Goal: Check status: Check status

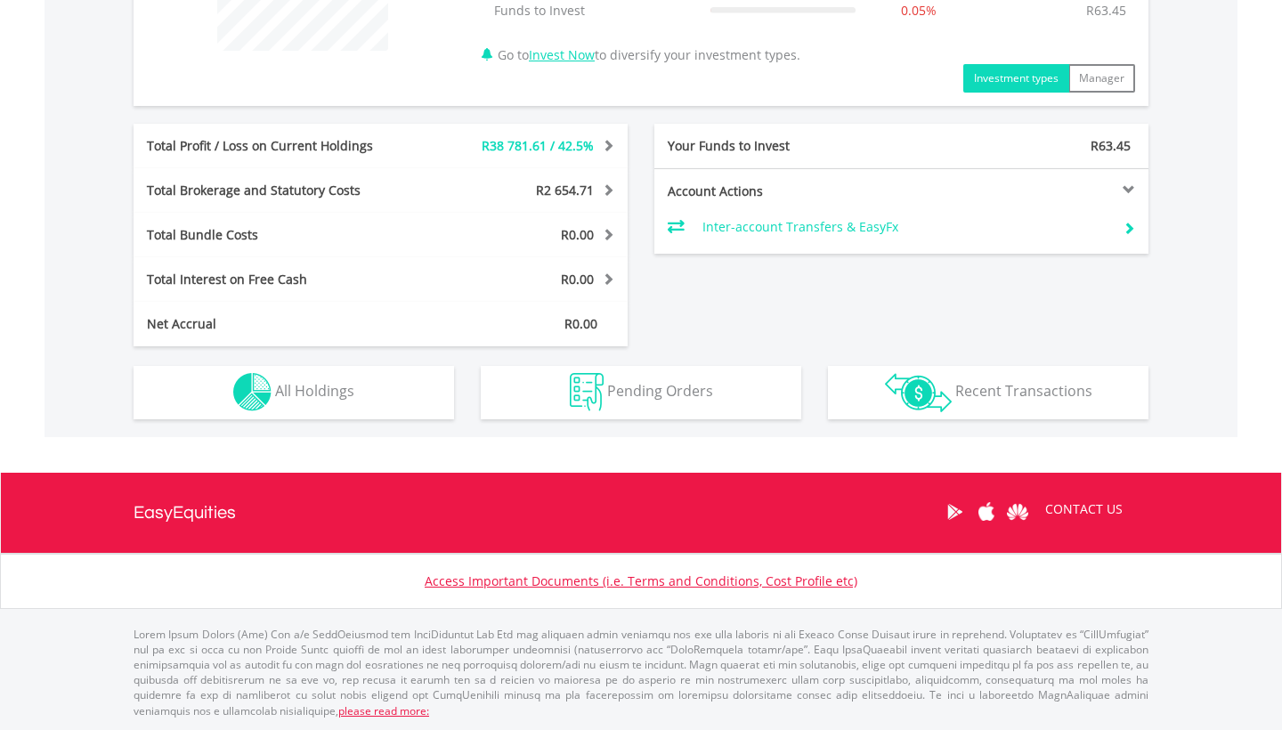
scroll to position [810, 0]
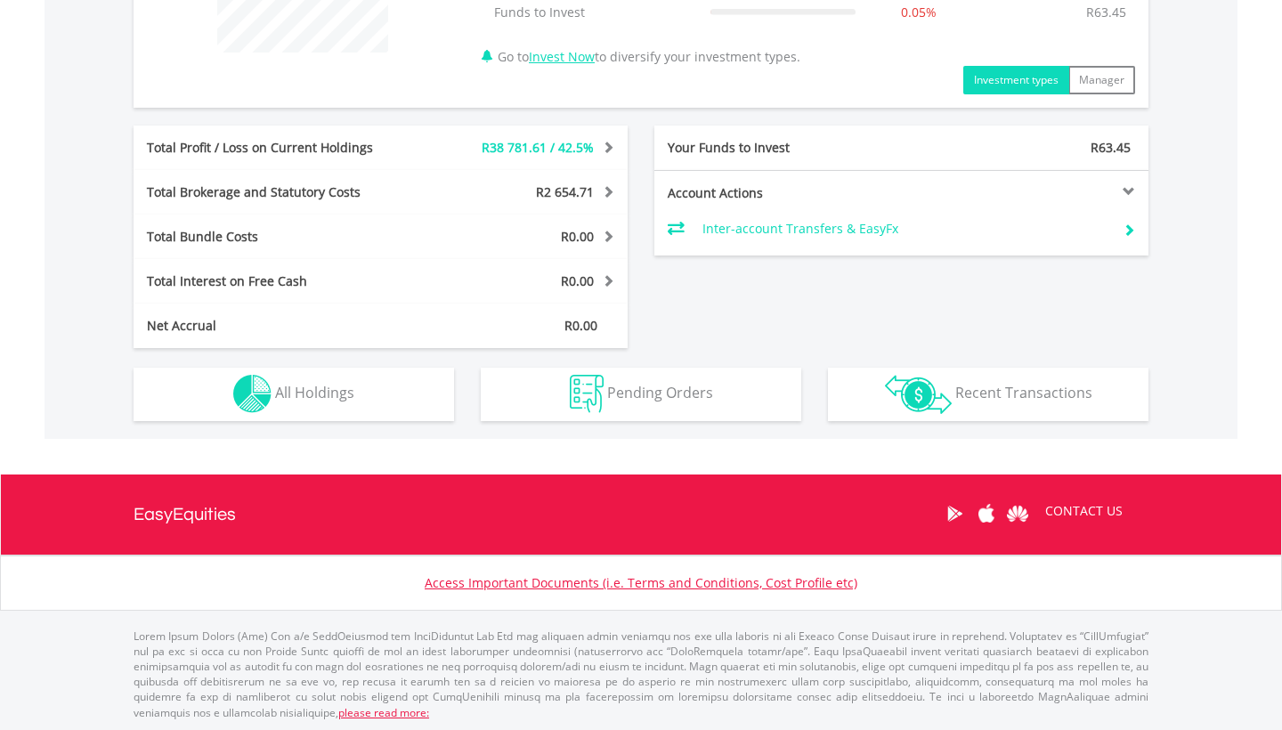
click at [573, 136] on div "Total Profit / Loss on Current Holdings R38 781.61 / 42.5% Last Valuation R130 …" at bounding box center [381, 148] width 494 height 45
click at [361, 393] on button "Holdings All Holdings" at bounding box center [294, 394] width 320 height 53
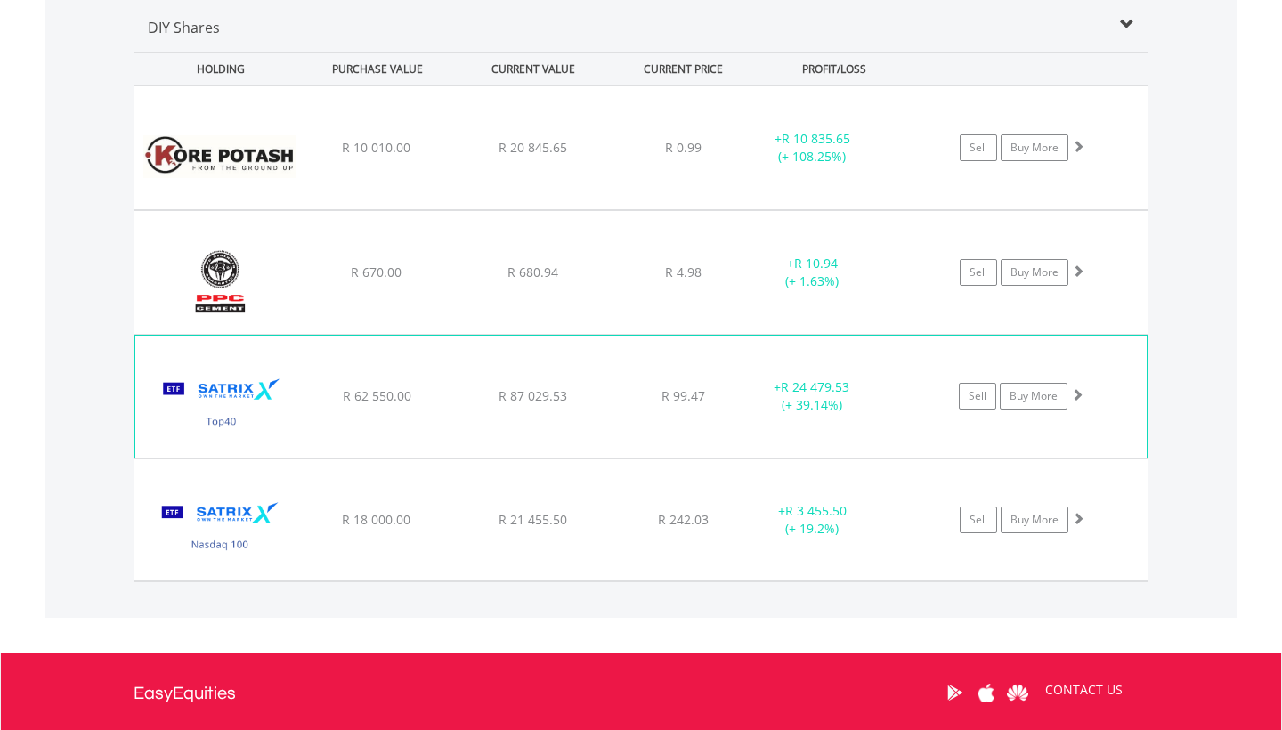
scroll to position [1327, 0]
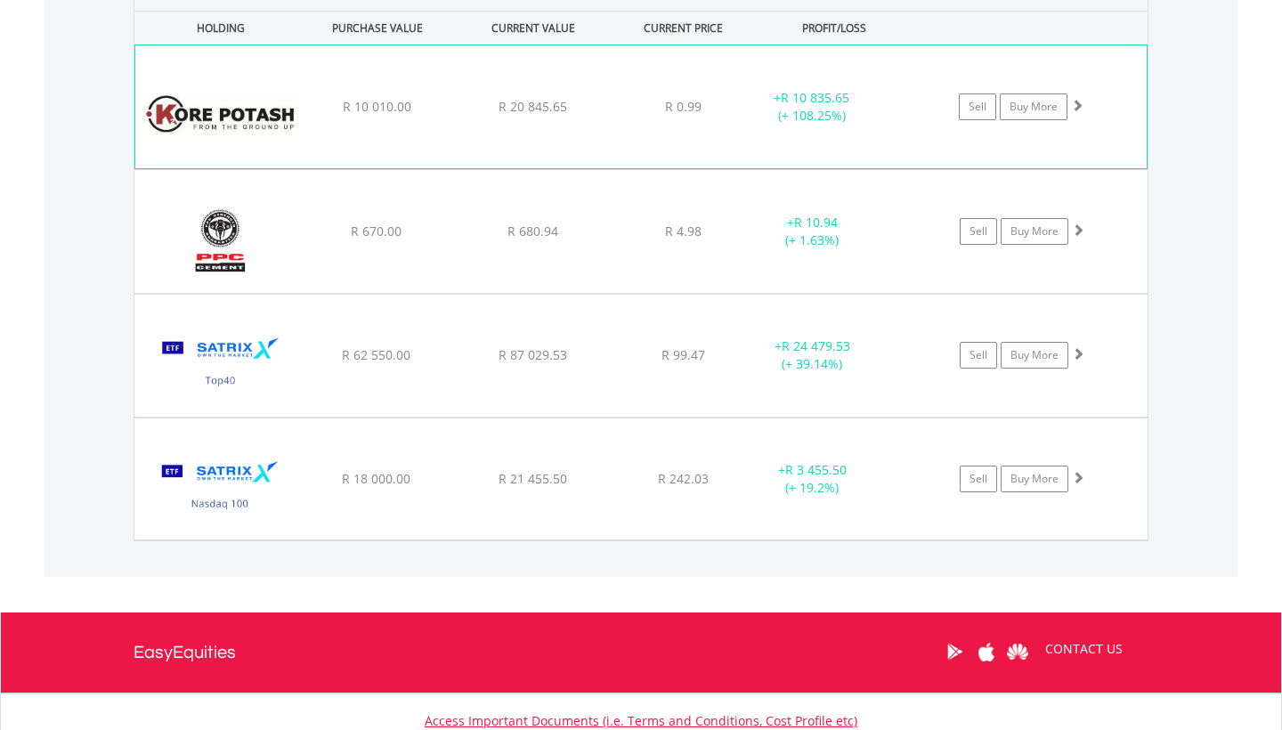
click at [888, 141] on div "﻿ Kore Potash Plc R 10 010.00 R 20 845.65 R 0.99 + R 10 835.65 (+ 108.25%) Sell…" at bounding box center [640, 106] width 1011 height 123
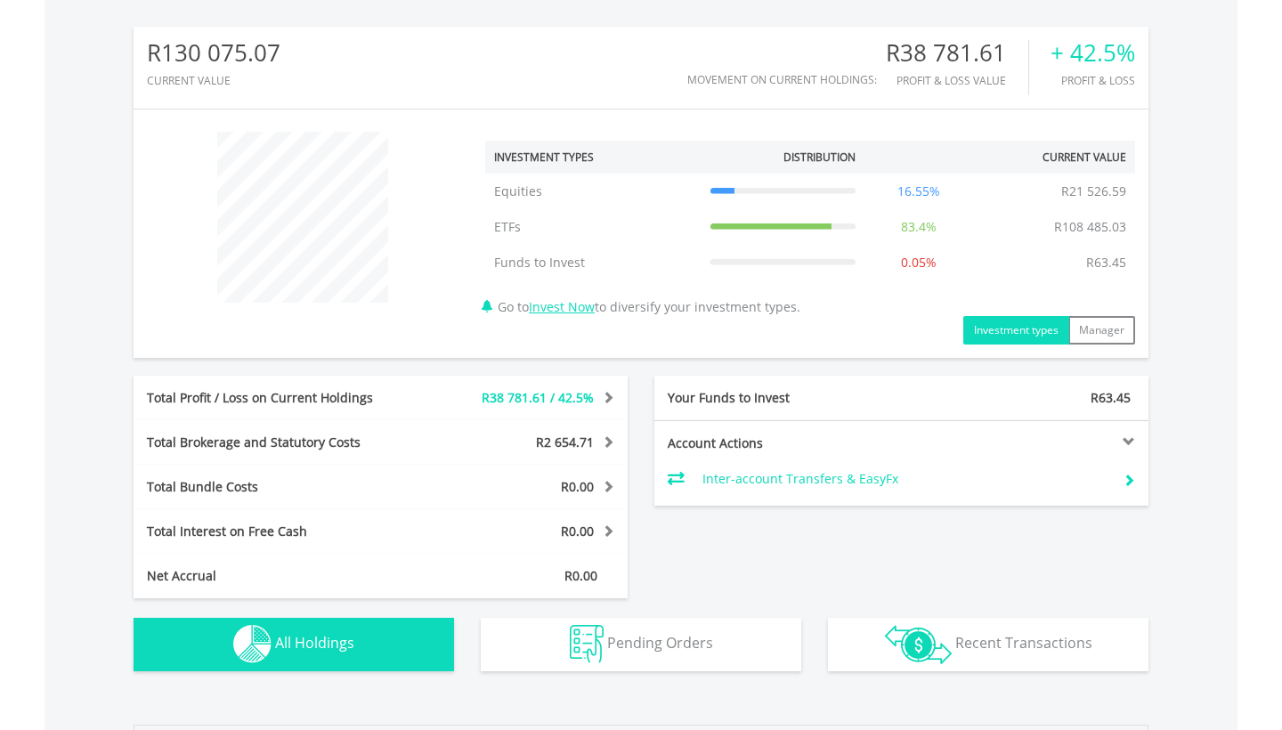
scroll to position [562, 0]
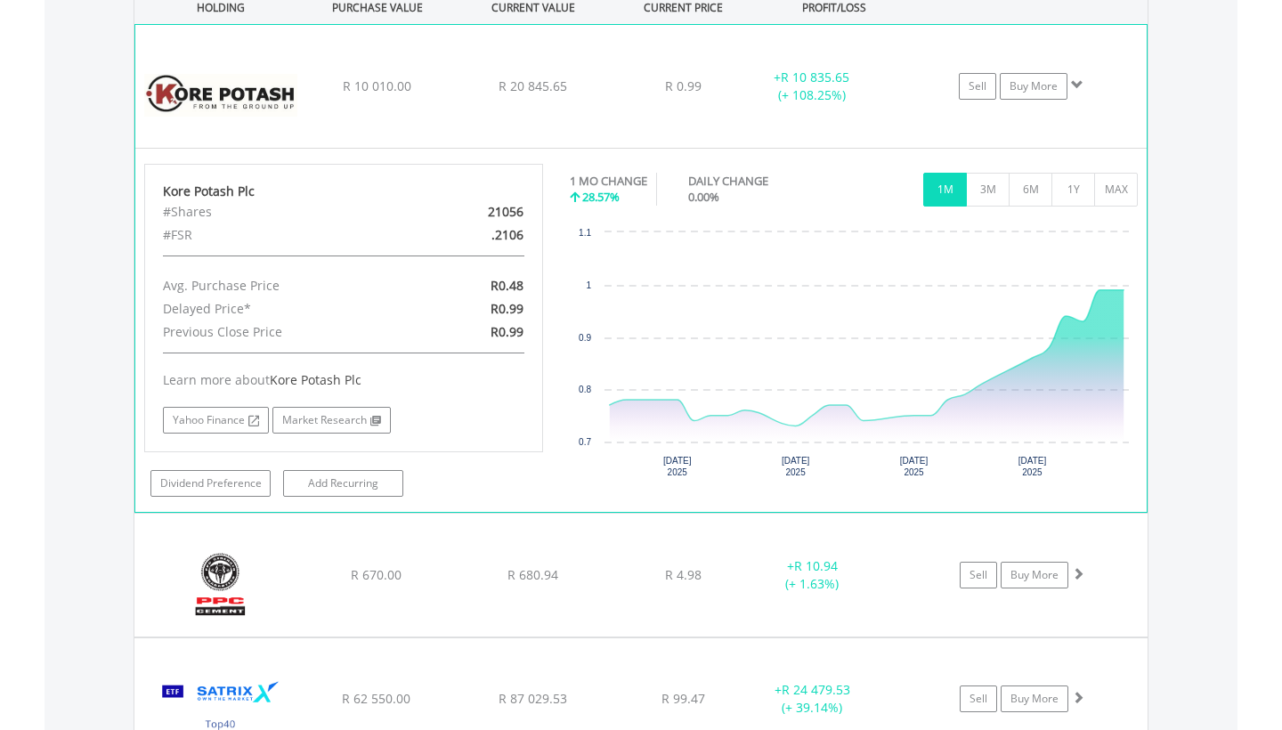
click at [926, 91] on div "Sell Buy More" at bounding box center [1030, 86] width 232 height 27
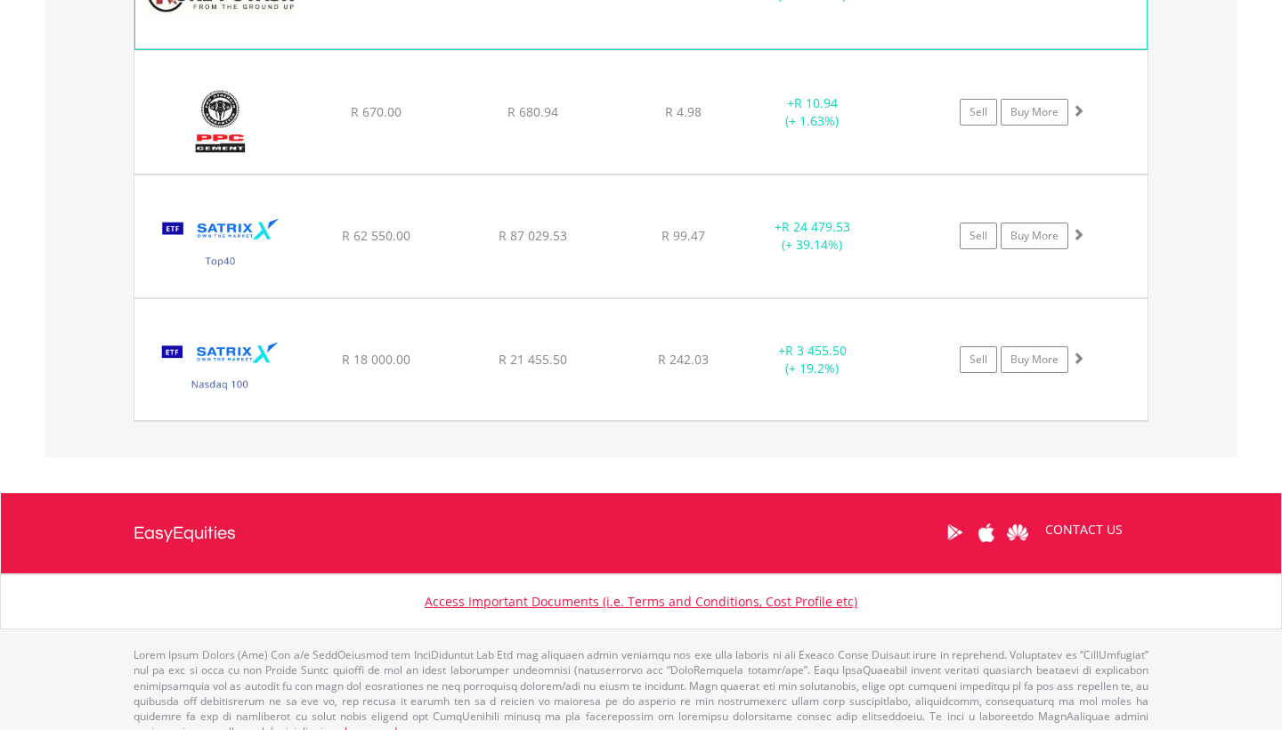
scroll to position [1461, 0]
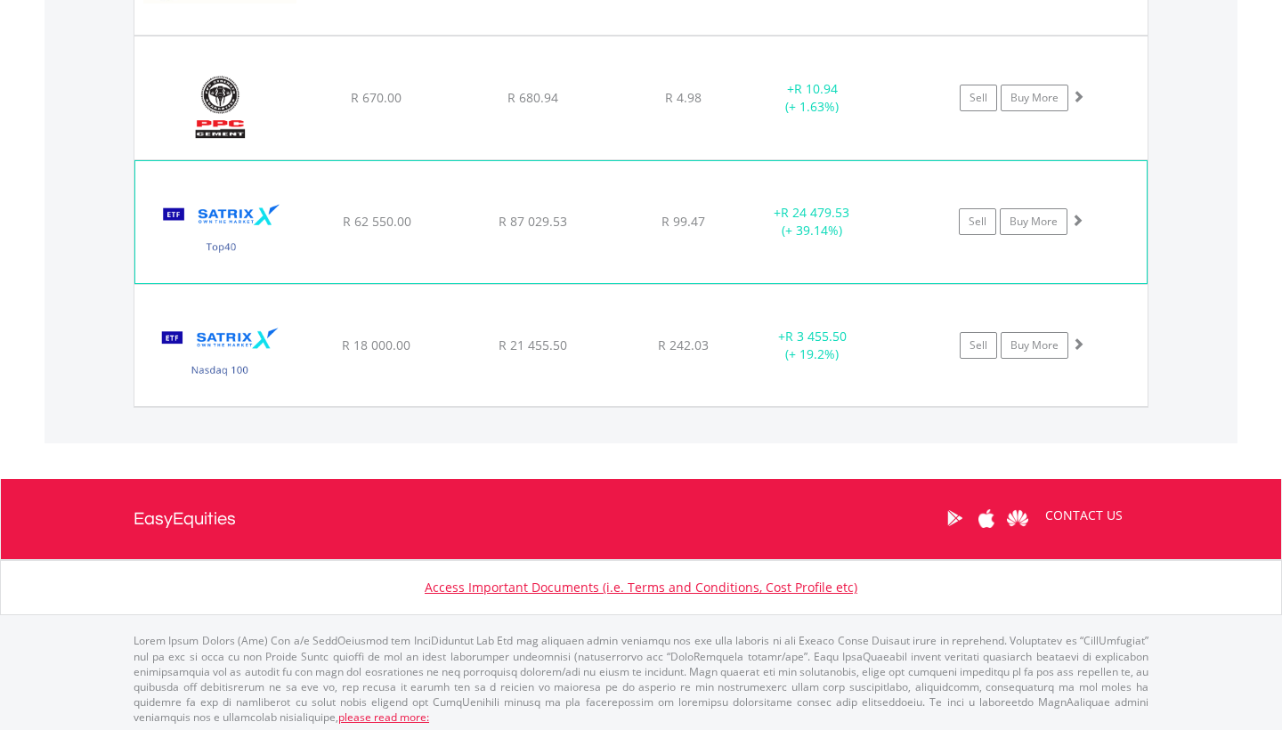
click at [914, 193] on div "﻿ Satrix 40 ETF R 62 550.00 R 87 029.53 R 99.47 + R 24 479.53 (+ 39.14%) Sell B…" at bounding box center [640, 221] width 1011 height 121
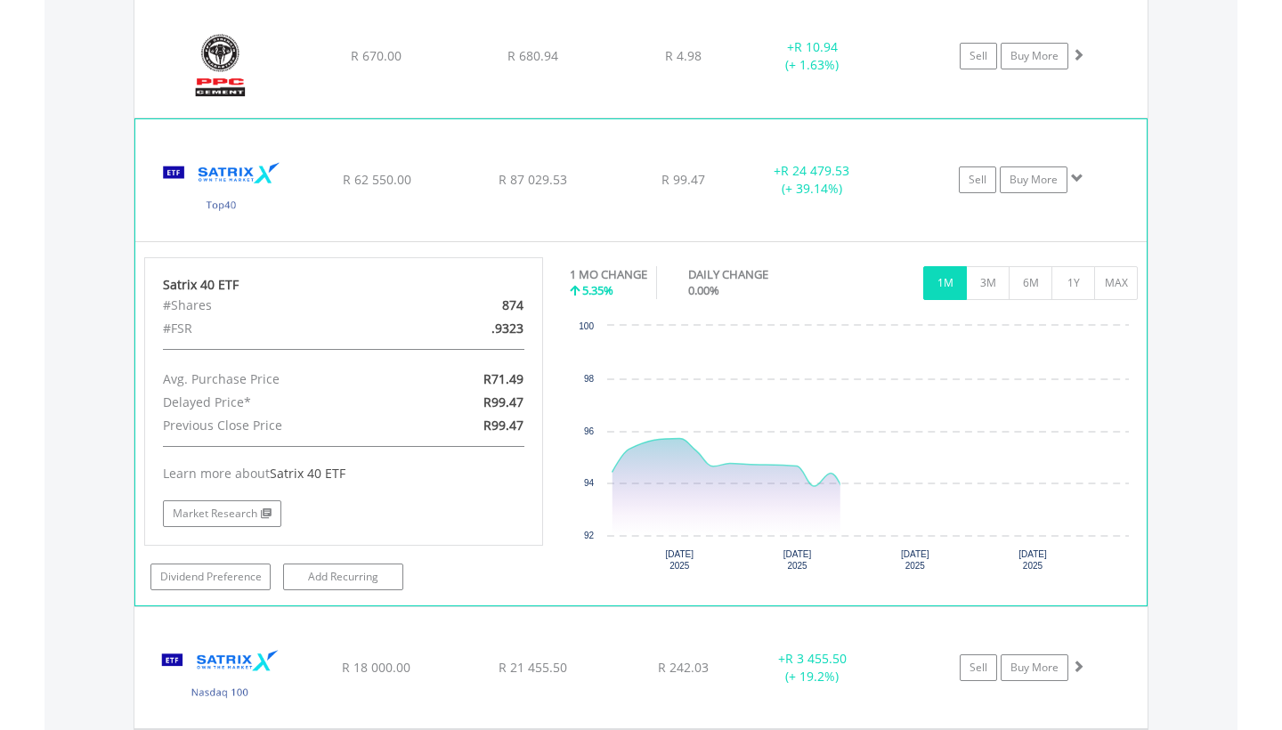
scroll to position [1520, 0]
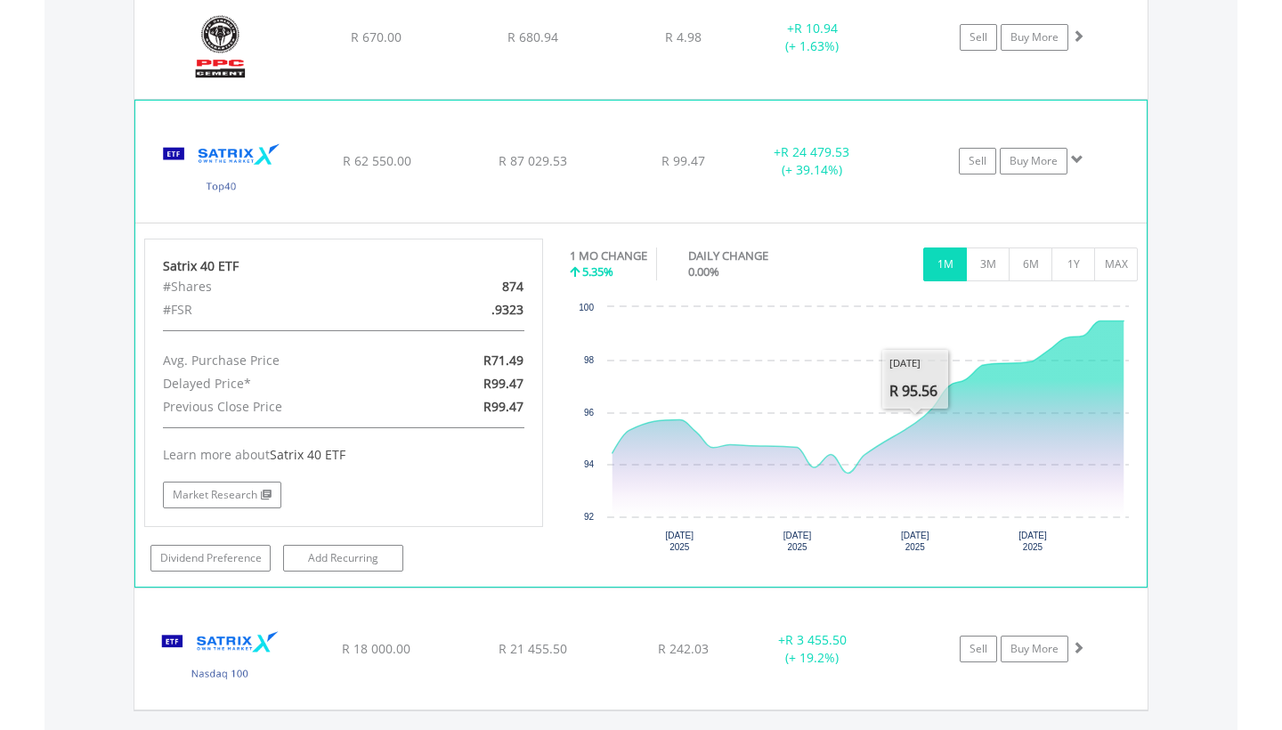
click at [859, 189] on div "﻿ Satrix 40 ETF R 62 550.00 R 87 029.53 R 99.47 + R 24 479.53 (+ 39.14%) Sell B…" at bounding box center [640, 161] width 1011 height 121
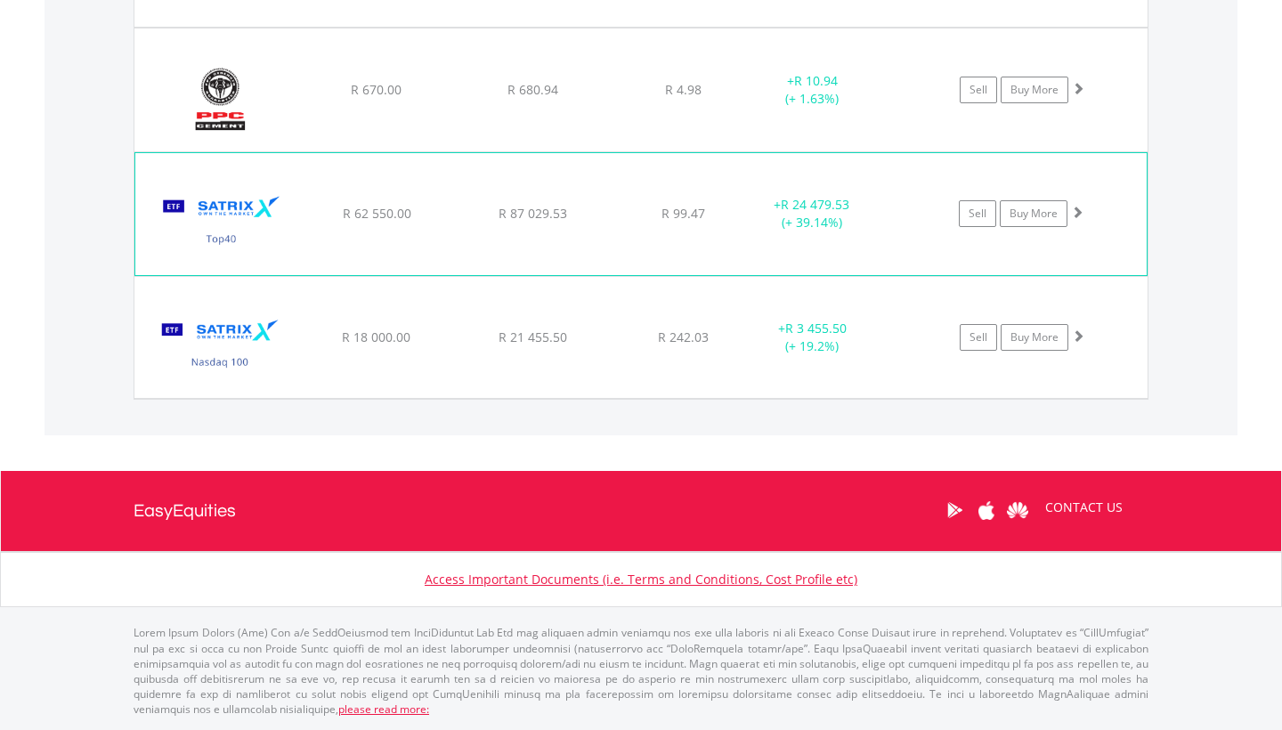
scroll to position [1466, 0]
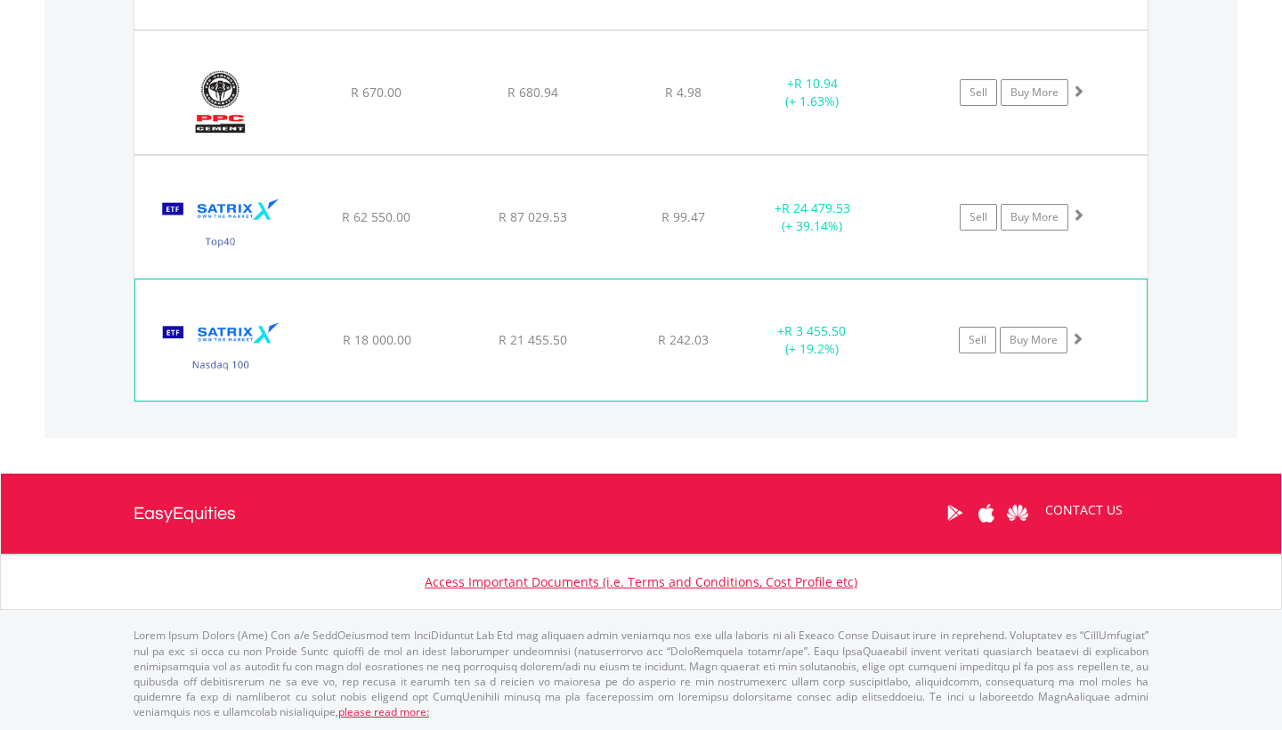
click at [879, 347] on div "+ R 3 455.50 (+ 19.2%)" at bounding box center [834, 340] width 178 height 36
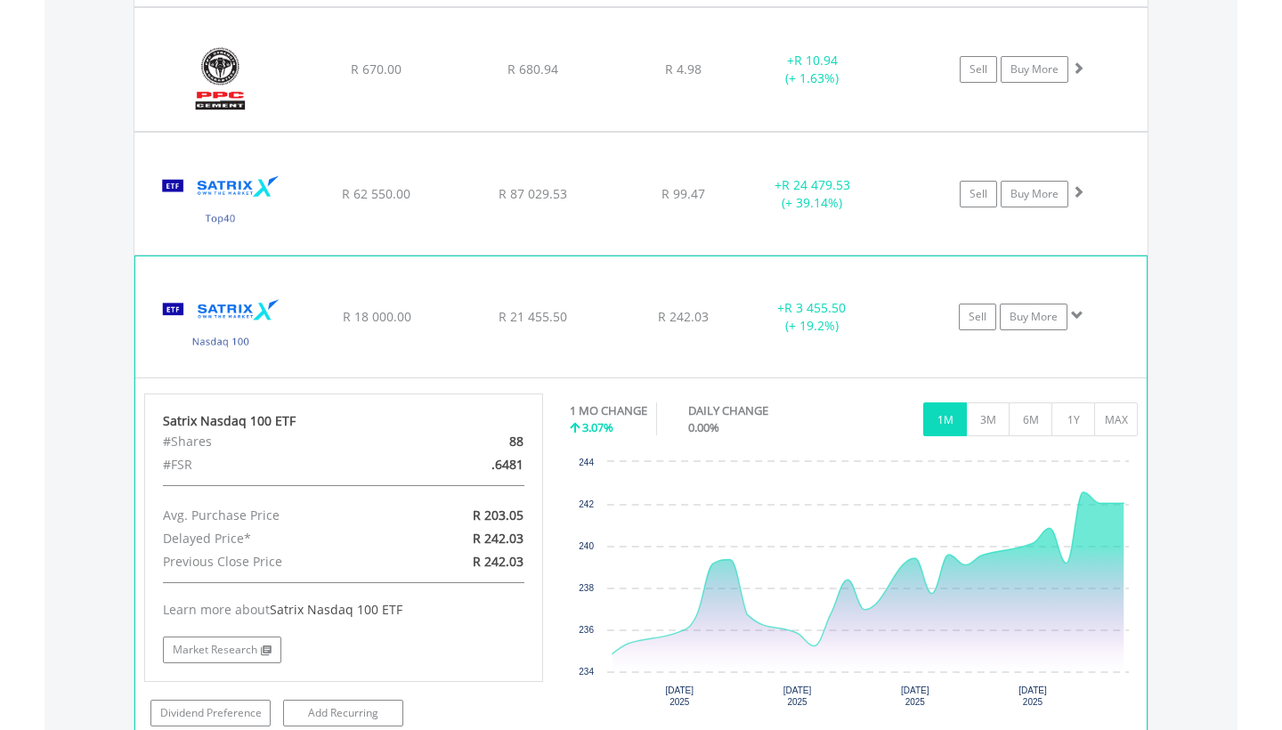
scroll to position [1491, 0]
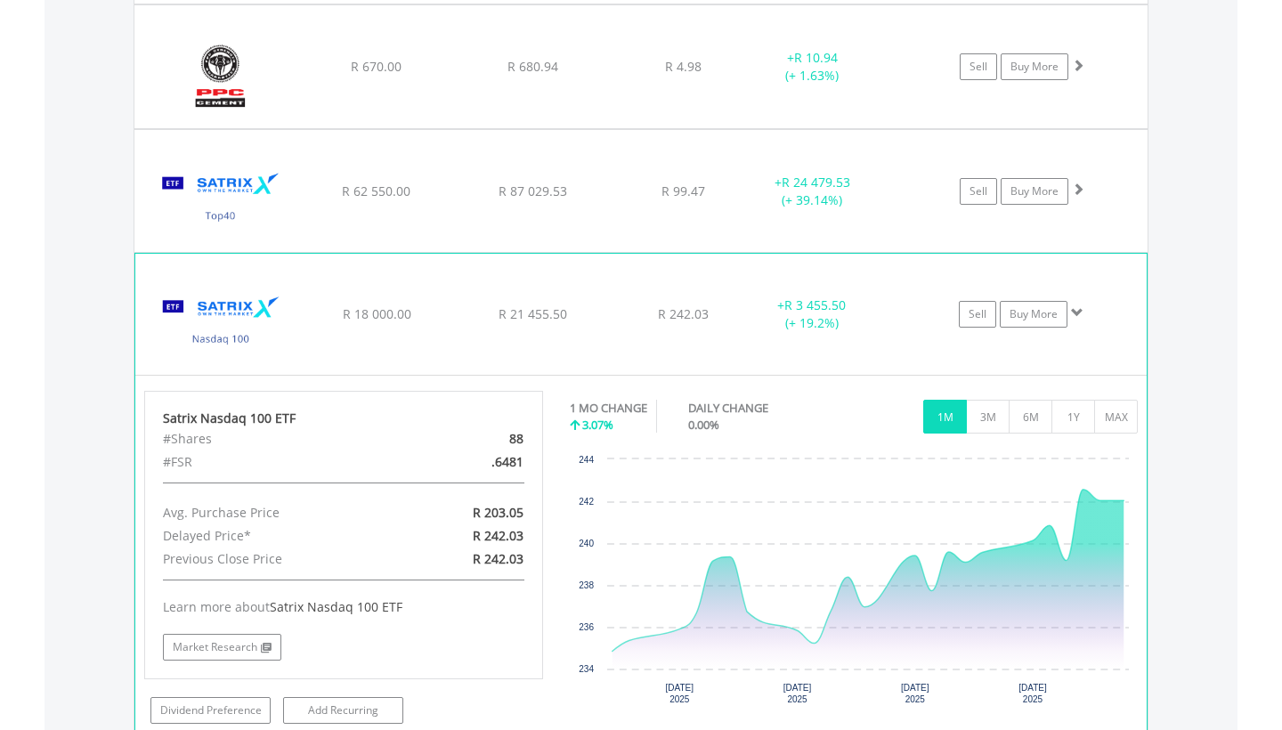
click at [893, 304] on div "+ R 3 455.50 (+ 19.2%)" at bounding box center [834, 314] width 178 height 36
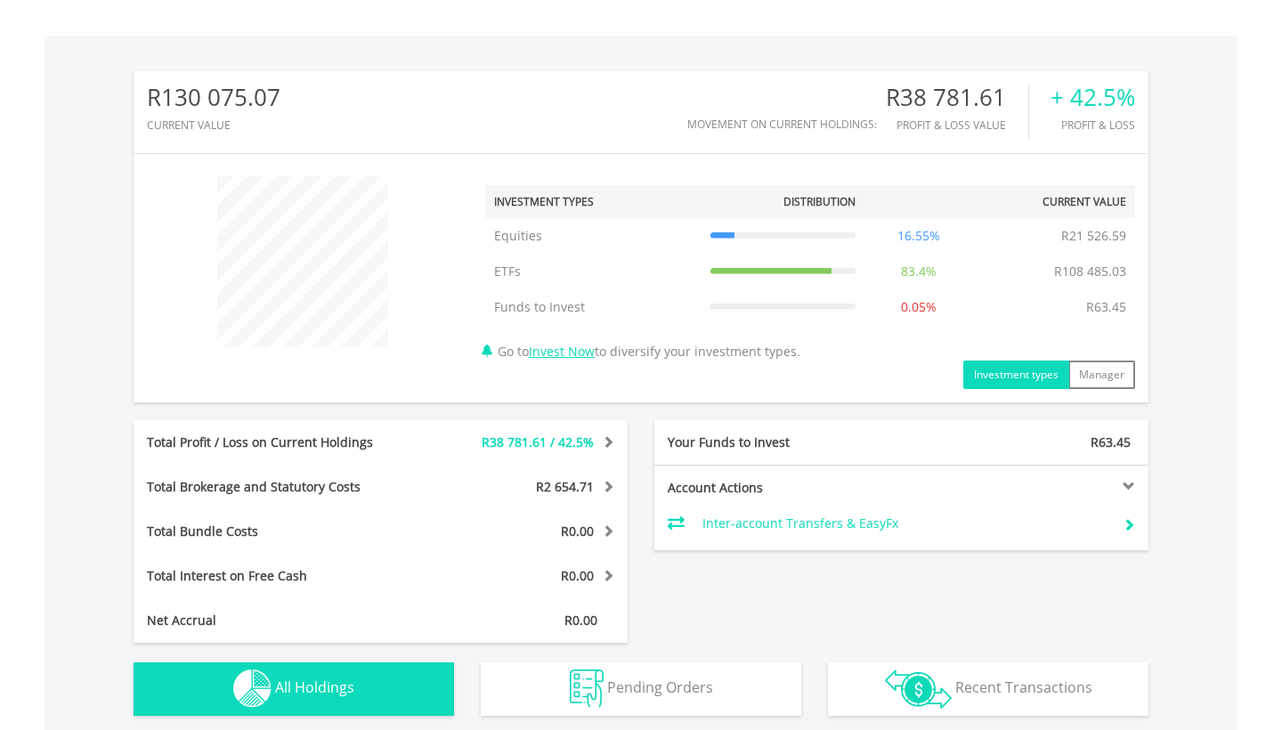
scroll to position [517, 0]
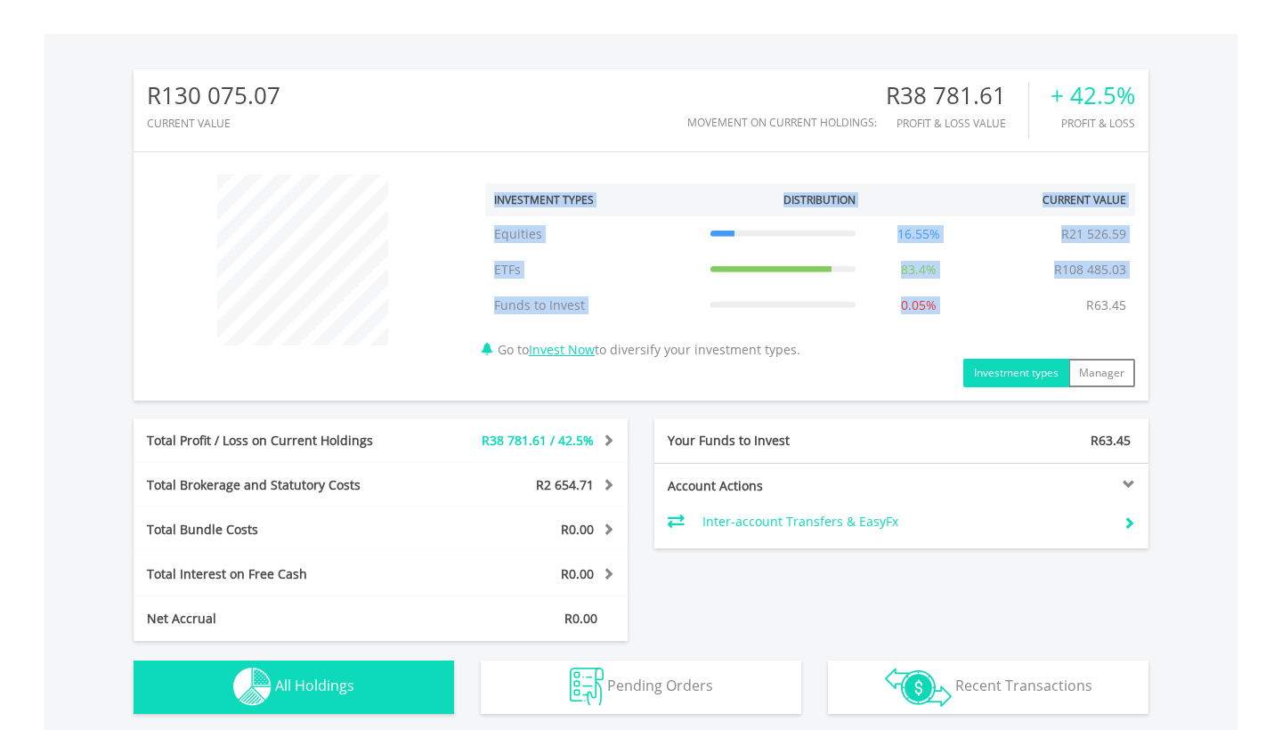
drag, startPoint x: 1090, startPoint y: 304, endPoint x: 1136, endPoint y: 311, distance: 46.7
click at [1136, 311] on div "﻿ Investment Types Distribution Current Value Show All Equities Equities R21 52…" at bounding box center [810, 277] width 677 height 222
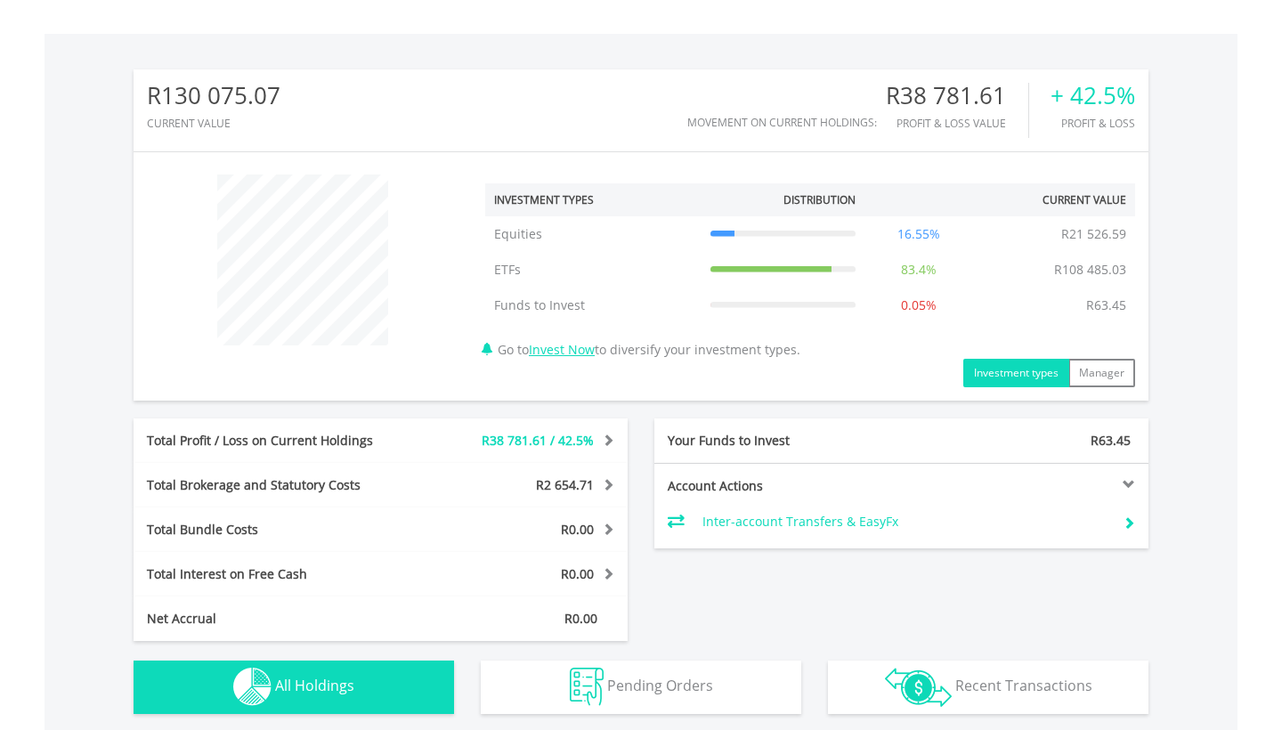
click at [1146, 312] on div "﻿ Investment Types Distribution Current Value Show All Equities Equities R21 52…" at bounding box center [810, 277] width 677 height 222
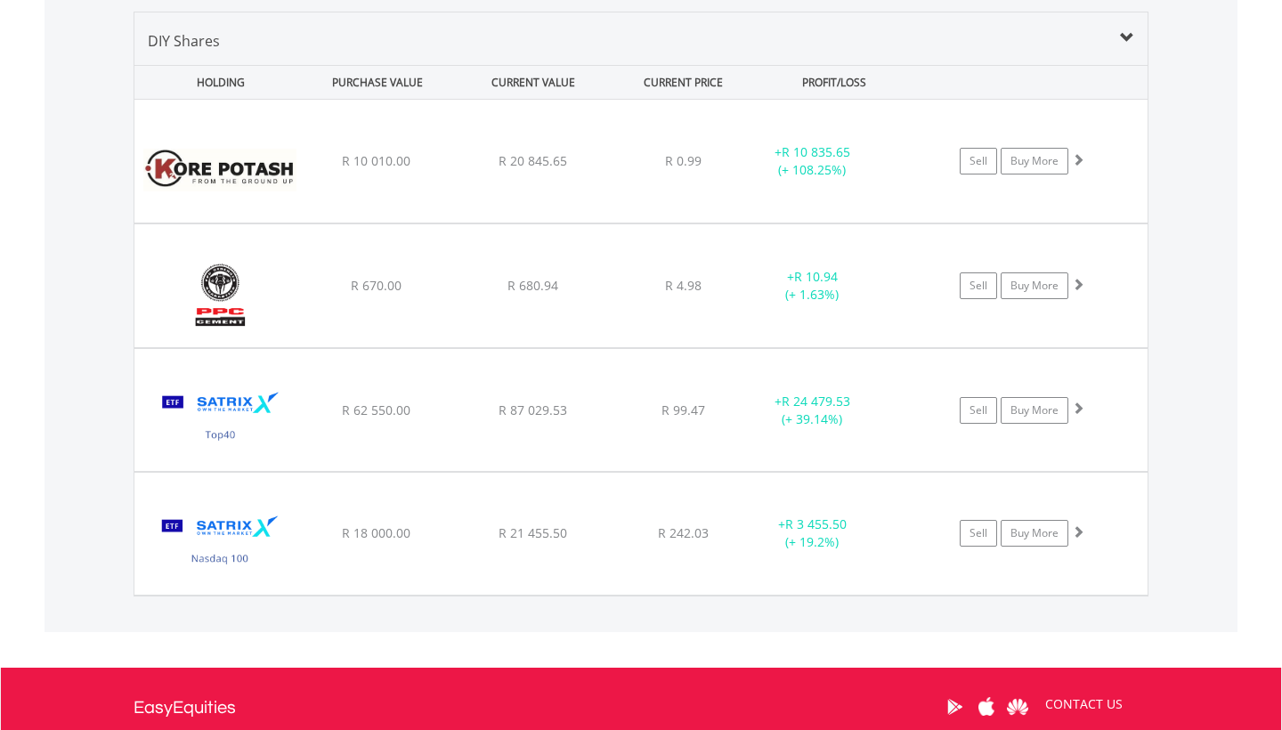
scroll to position [1274, 0]
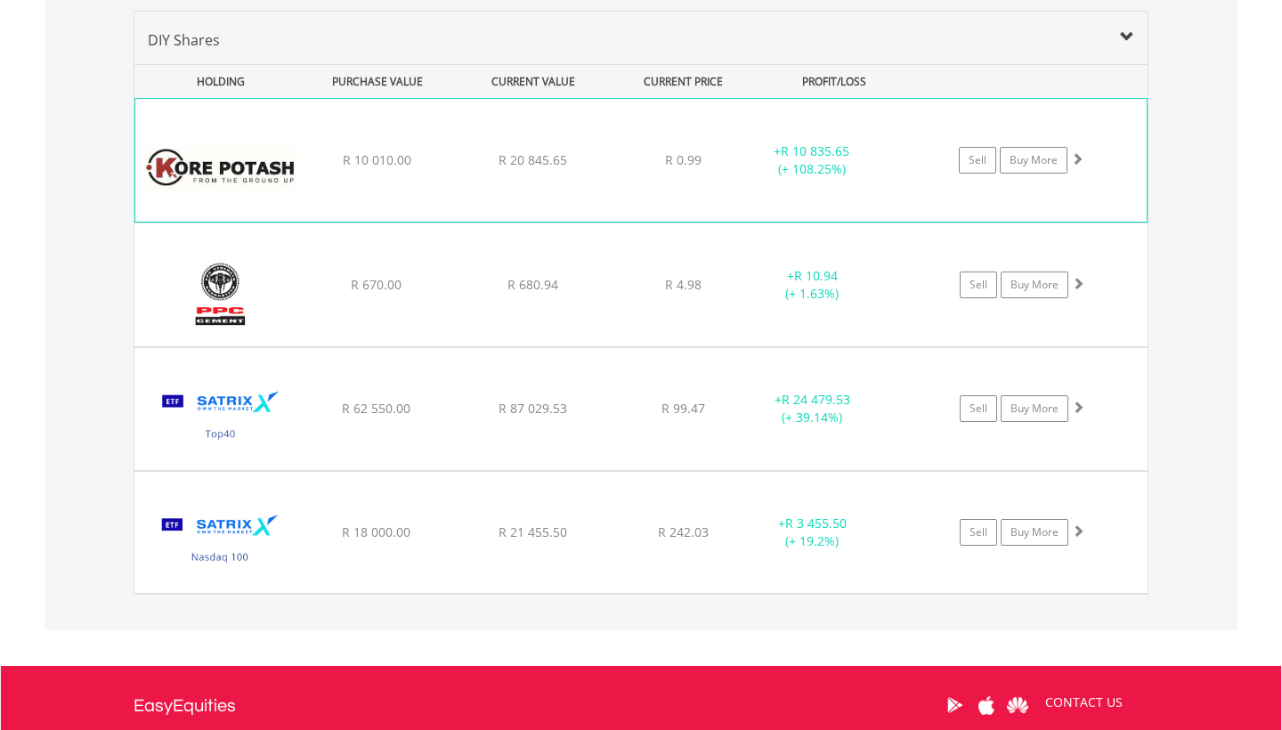
click at [823, 213] on div "﻿ Kore Potash Plc R 10 010.00 R 20 845.65 R 0.99 + R 10 835.65 (+ 108.25%) Sell…" at bounding box center [640, 160] width 1011 height 123
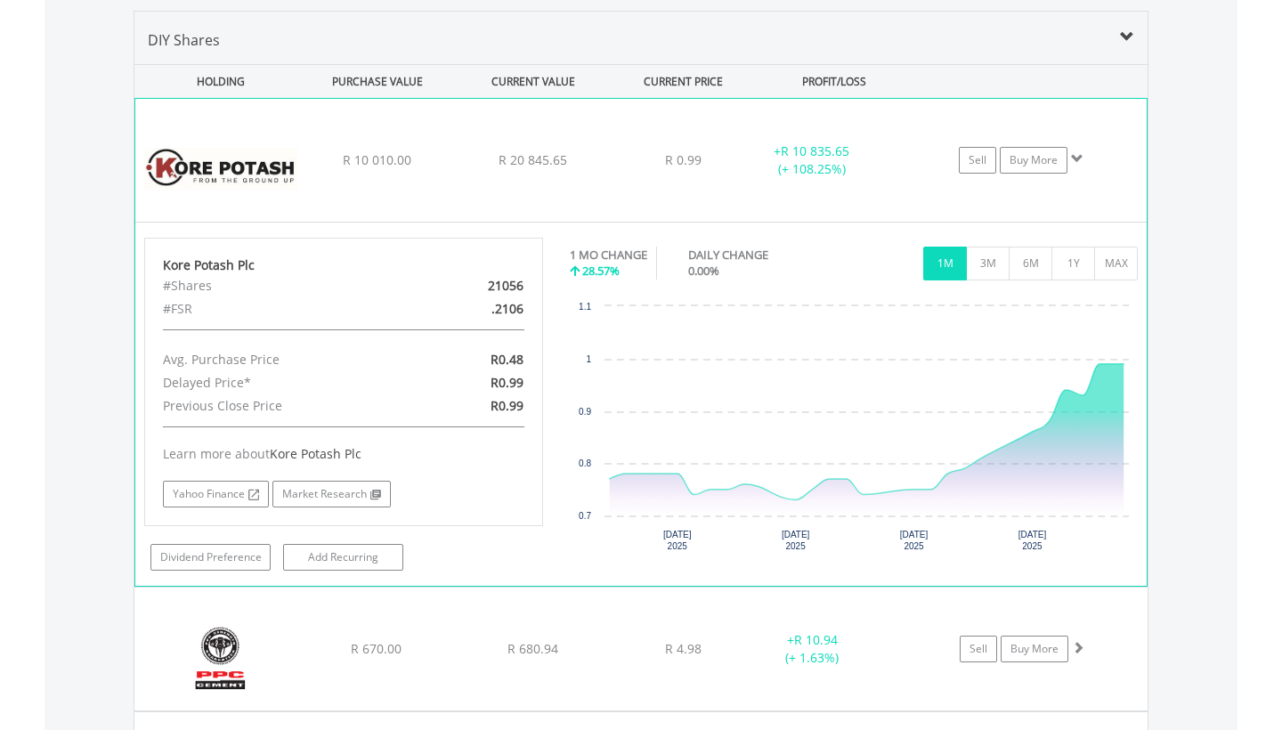
click at [864, 152] on div "+ R 10 835.65 (+ 108.25%)" at bounding box center [812, 160] width 134 height 36
